Goal: Entertainment & Leisure: Consume media (video, audio)

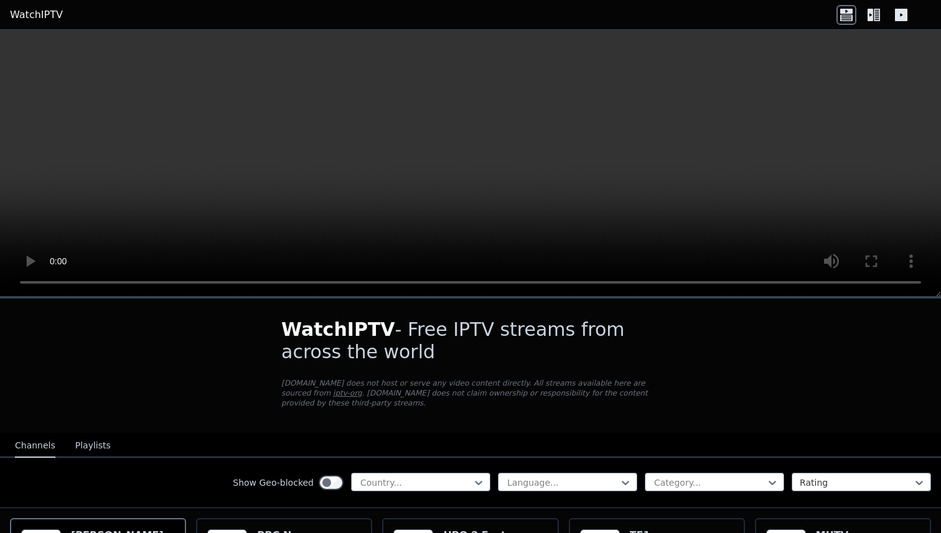
click at [363, 136] on video at bounding box center [470, 163] width 941 height 267
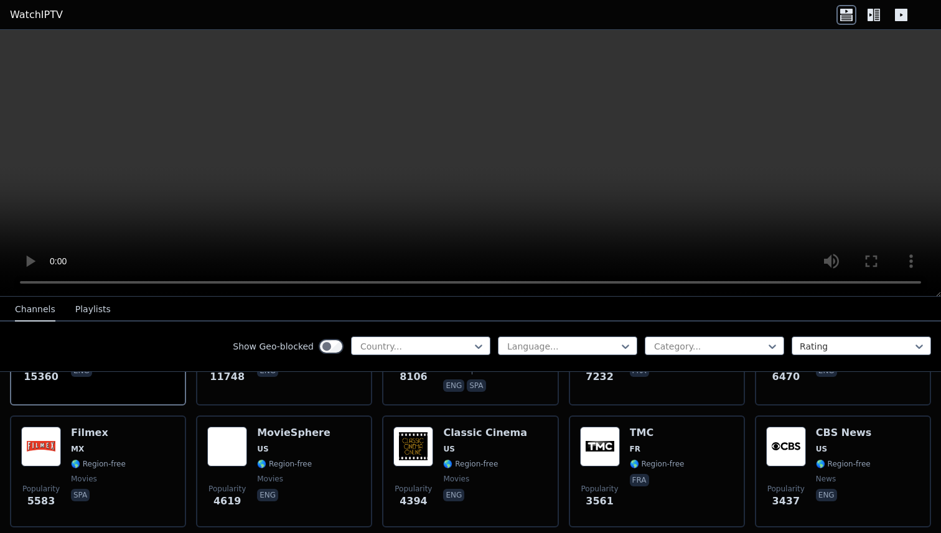
scroll to position [228, 0]
click at [393, 224] on video at bounding box center [470, 163] width 941 height 267
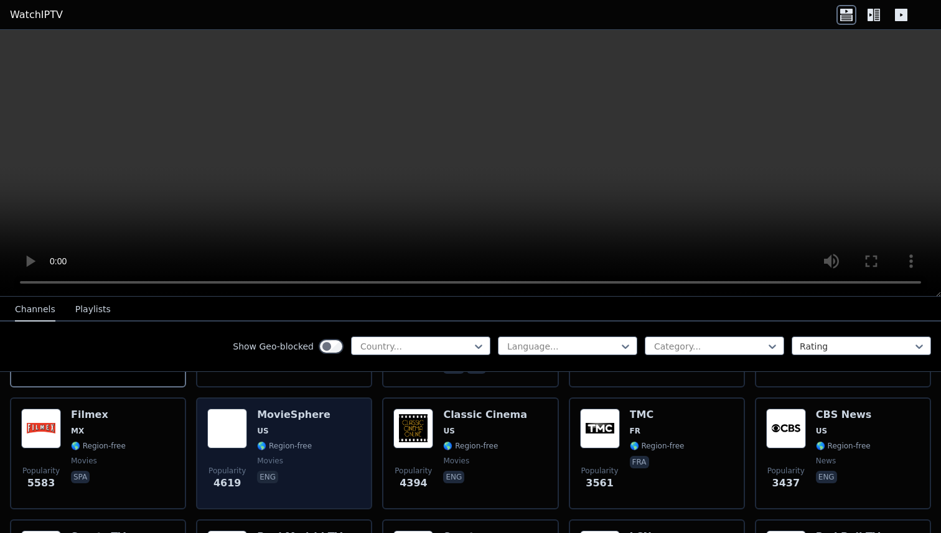
scroll to position [167, 0]
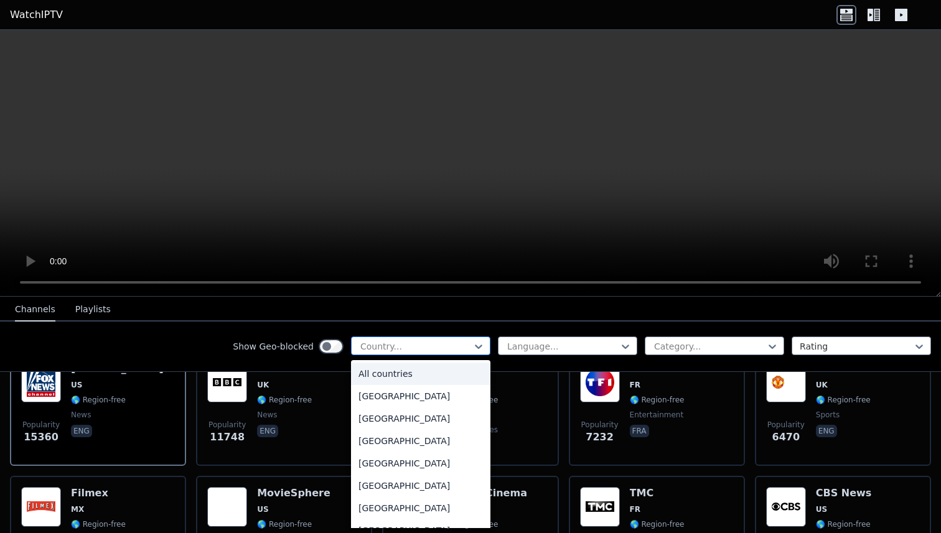
click at [435, 343] on div at bounding box center [415, 346] width 113 height 12
type input "***"
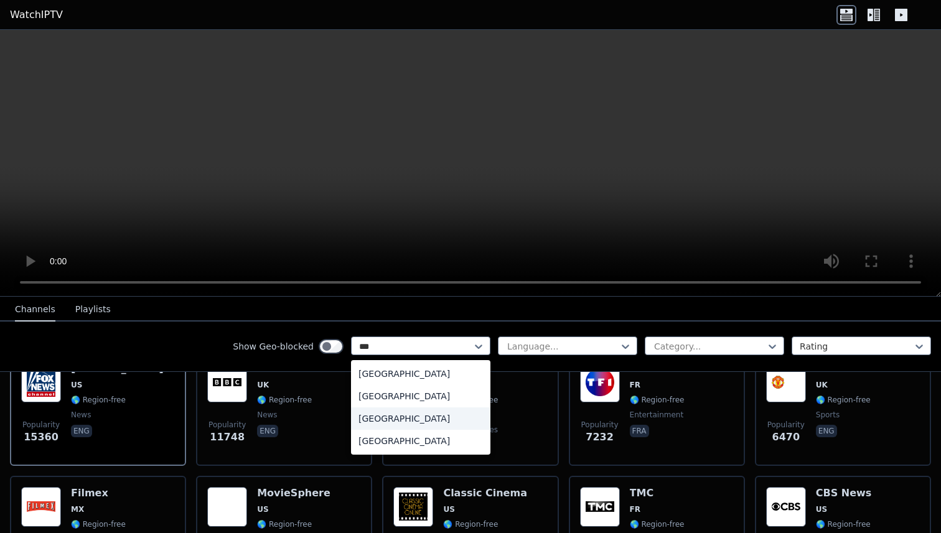
click at [425, 422] on div "[GEOGRAPHIC_DATA]" at bounding box center [420, 418] width 139 height 22
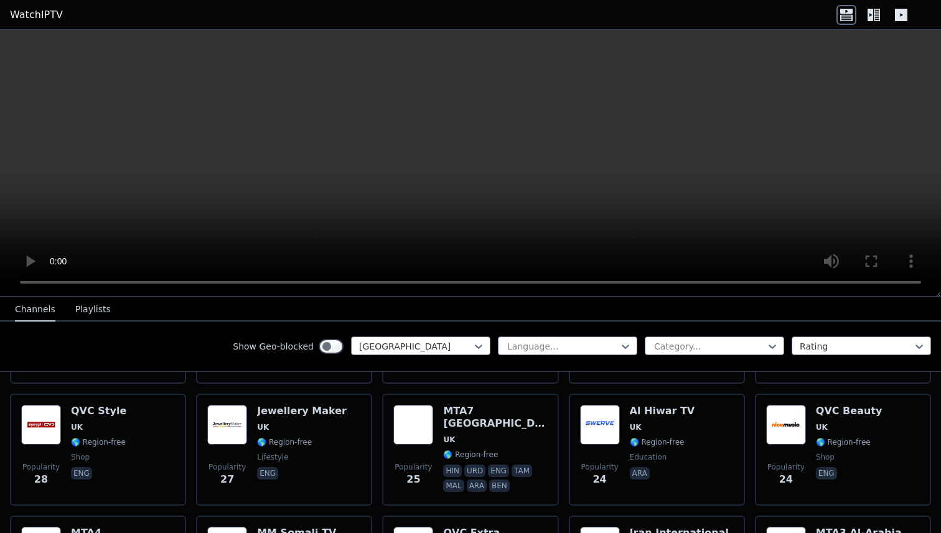
scroll to position [1479, 0]
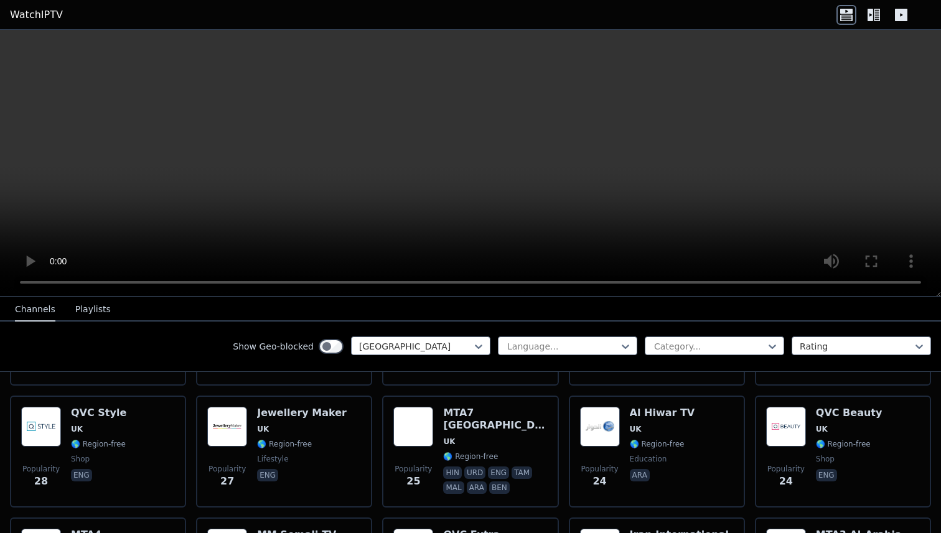
click at [463, 360] on div "Show Geo-blocked option [GEOGRAPHIC_DATA], selected. [GEOGRAPHIC_DATA] Language…" at bounding box center [470, 347] width 941 height 50
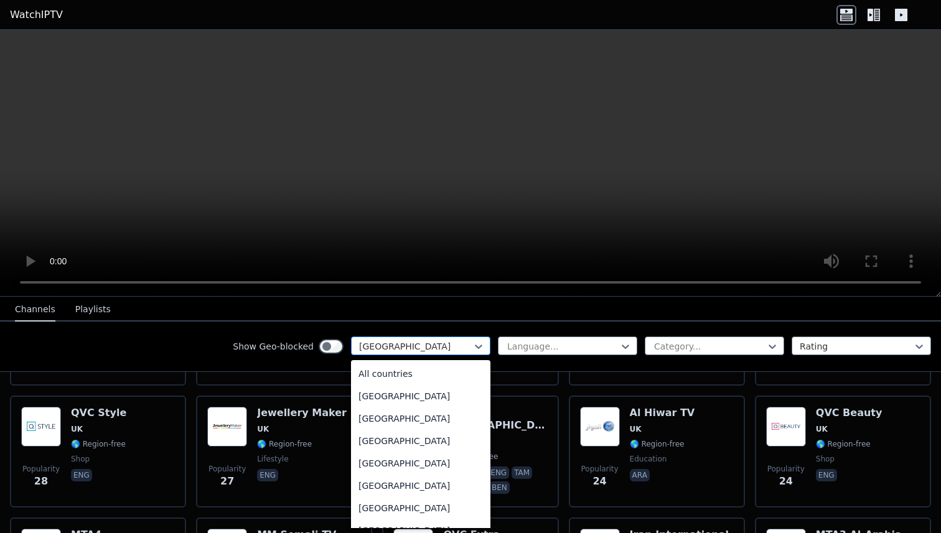
click at [463, 353] on div "[GEOGRAPHIC_DATA]" at bounding box center [420, 346] width 139 height 19
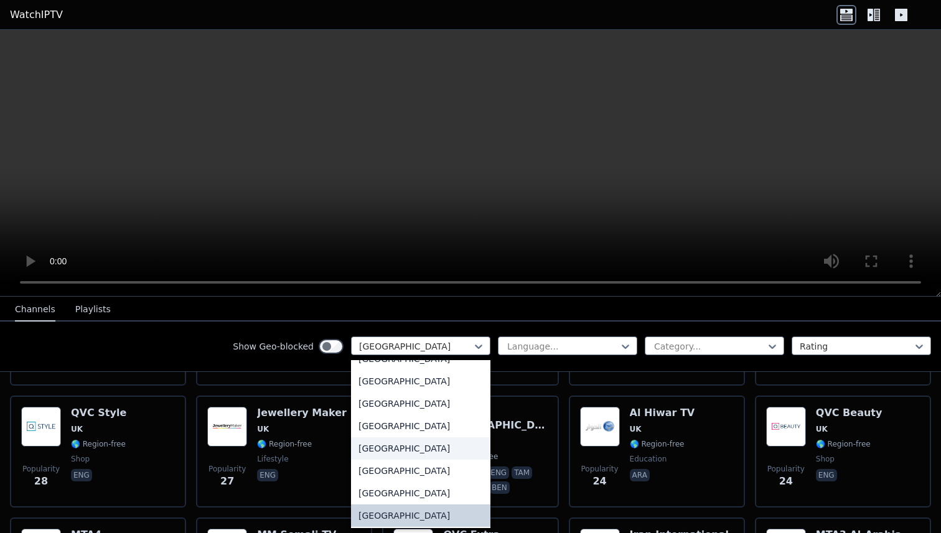
scroll to position [4239, 0]
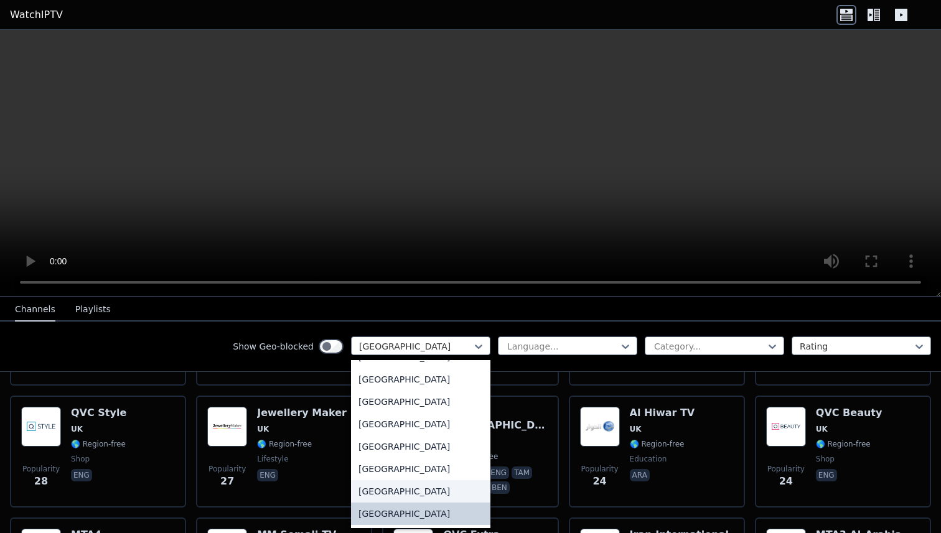
click at [424, 496] on div "[GEOGRAPHIC_DATA]" at bounding box center [420, 491] width 139 height 22
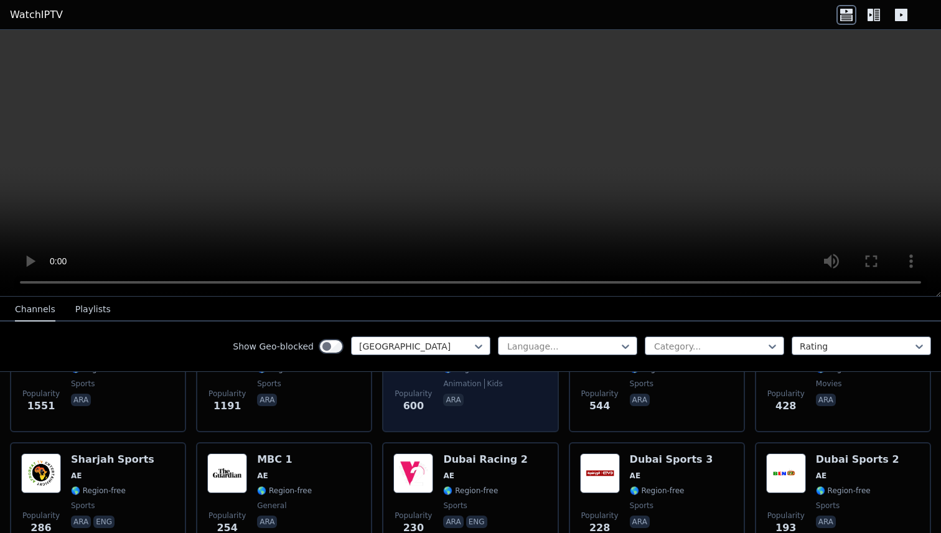
scroll to position [224, 0]
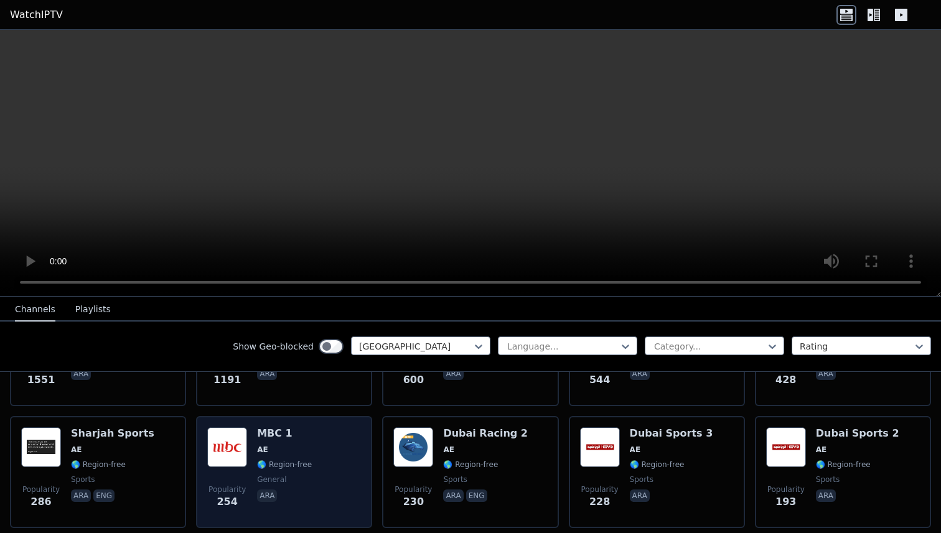
click at [316, 460] on div "Popularity 254 MBC 1 AE 🌎 Region-free general ara" at bounding box center [284, 472] width 154 height 90
